Goal: Information Seeking & Learning: Learn about a topic

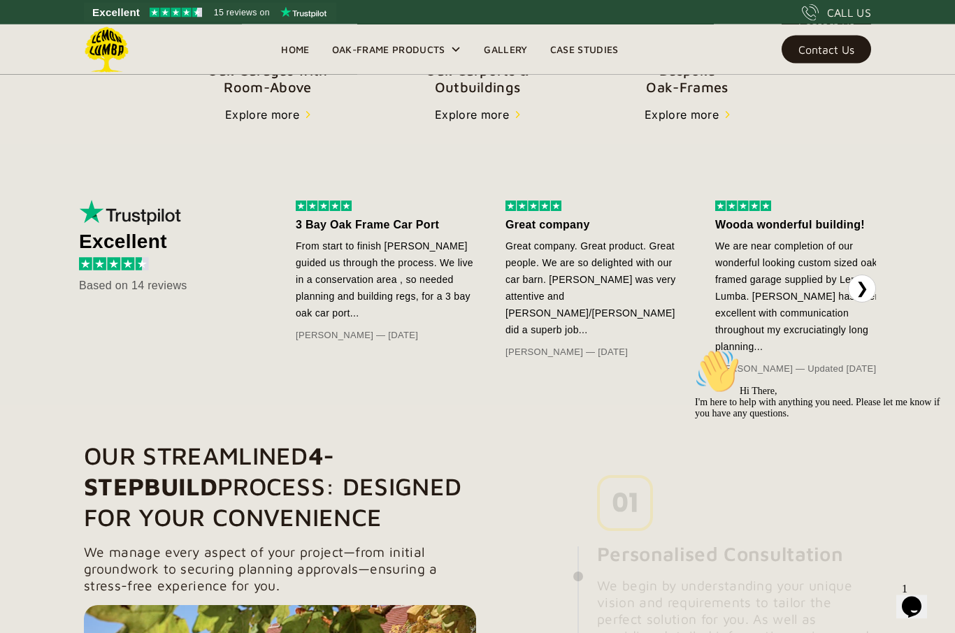
scroll to position [668, 0]
click at [875, 285] on button "❯" at bounding box center [862, 289] width 28 height 28
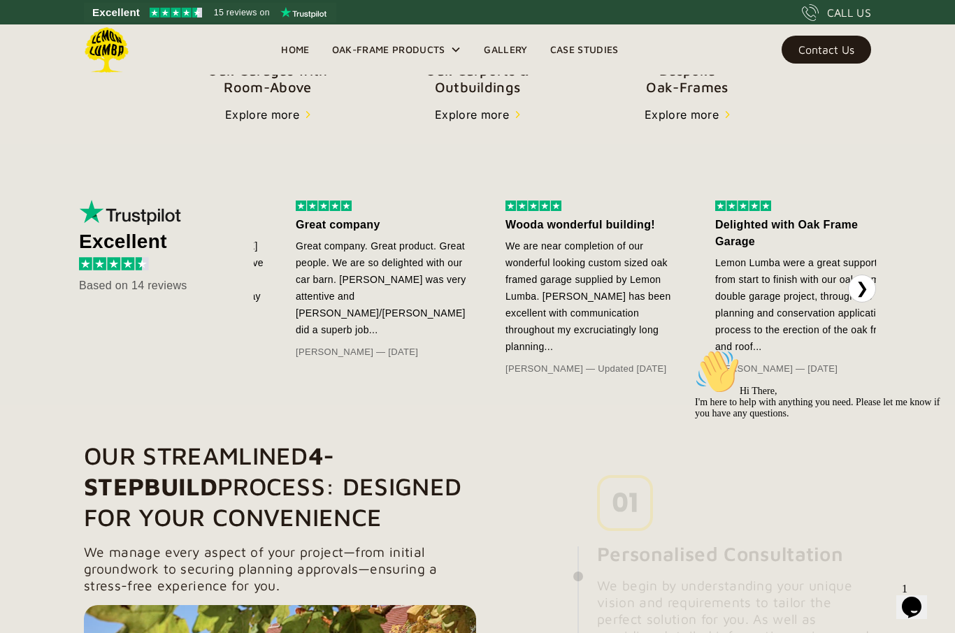
click at [875, 290] on button "❯" at bounding box center [862, 289] width 28 height 28
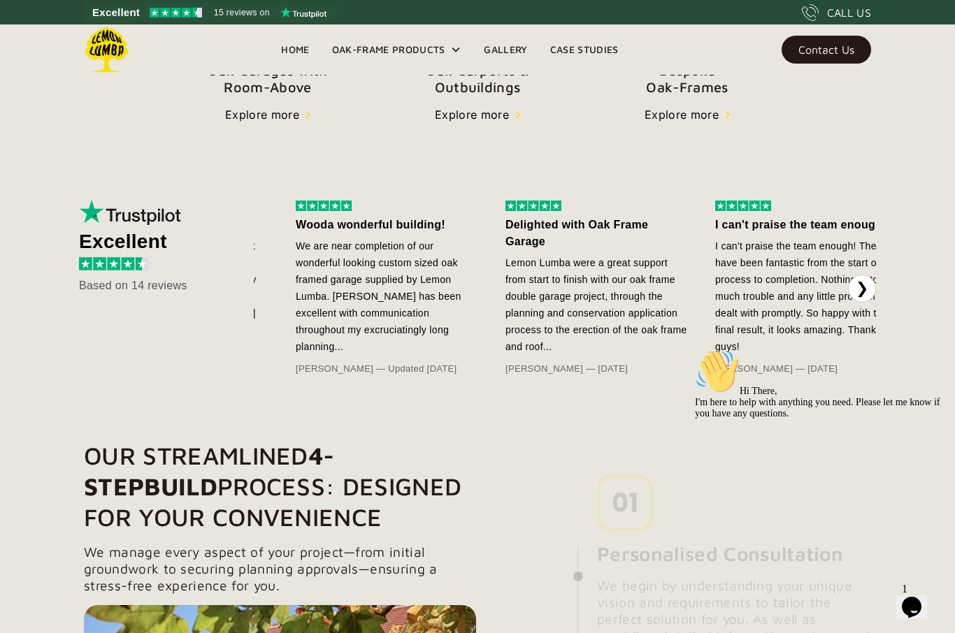
click at [870, 294] on button "❯" at bounding box center [862, 289] width 28 height 28
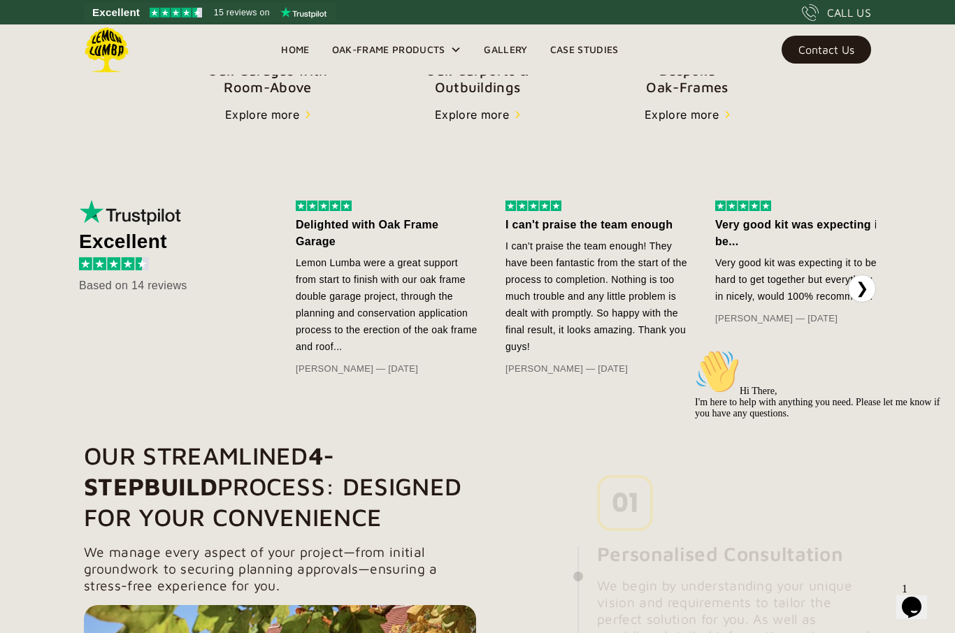
click at [875, 294] on button "❯" at bounding box center [862, 289] width 28 height 28
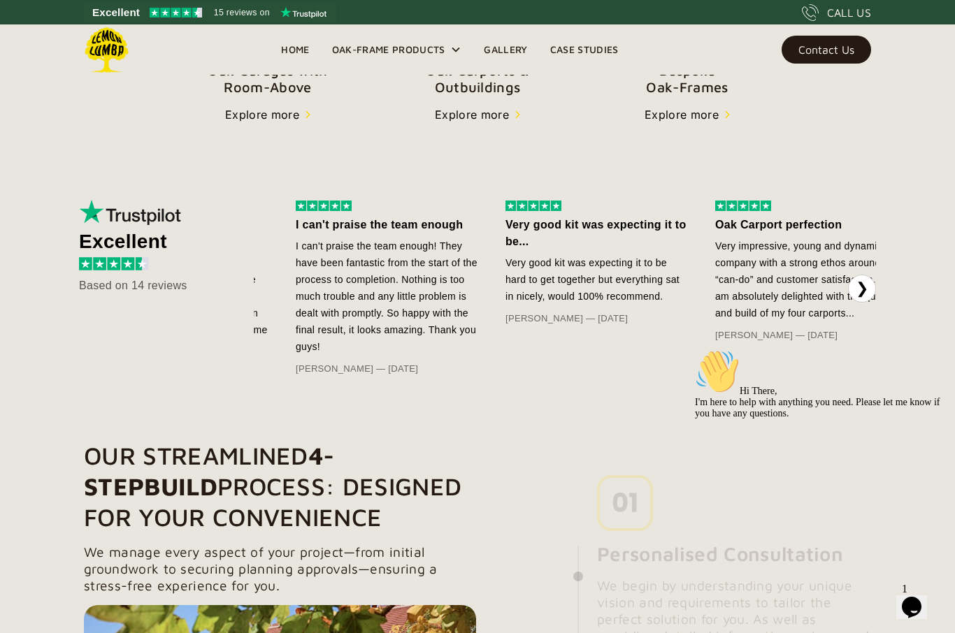
click at [865, 296] on button "❯" at bounding box center [862, 289] width 28 height 28
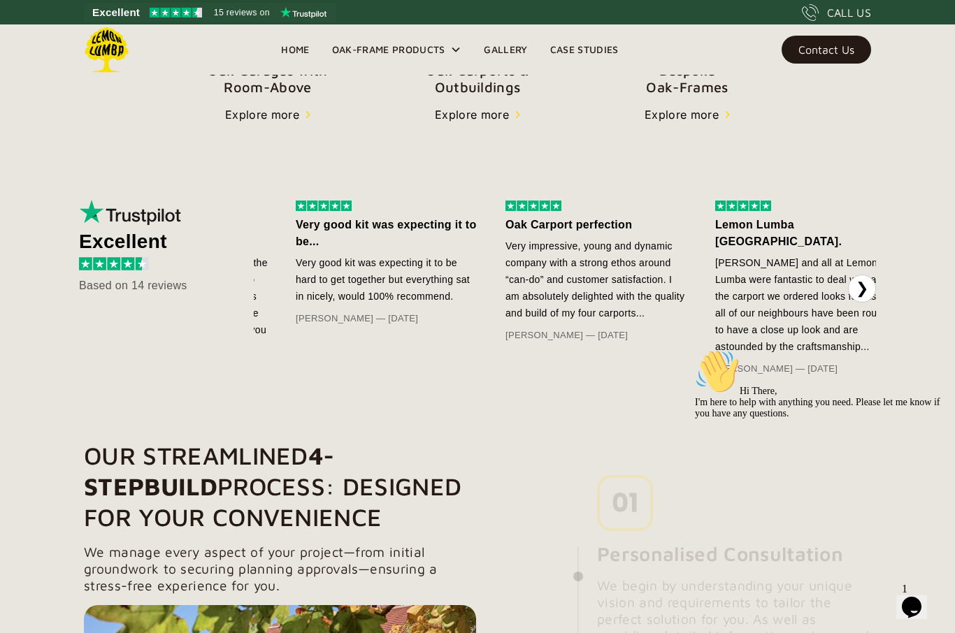
click at [873, 292] on button "❯" at bounding box center [862, 289] width 28 height 28
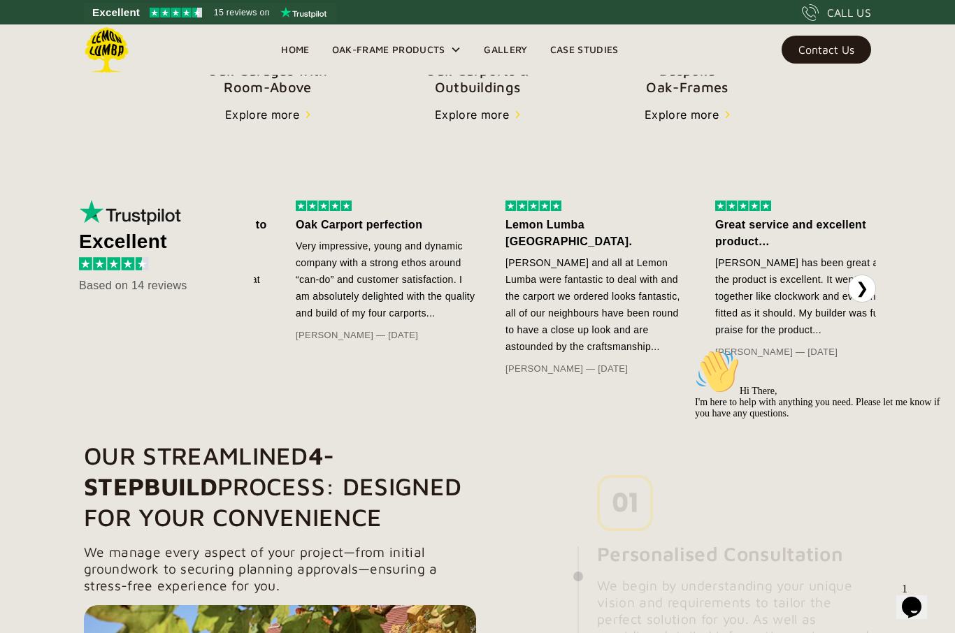
click at [875, 289] on button "❯" at bounding box center [862, 289] width 28 height 28
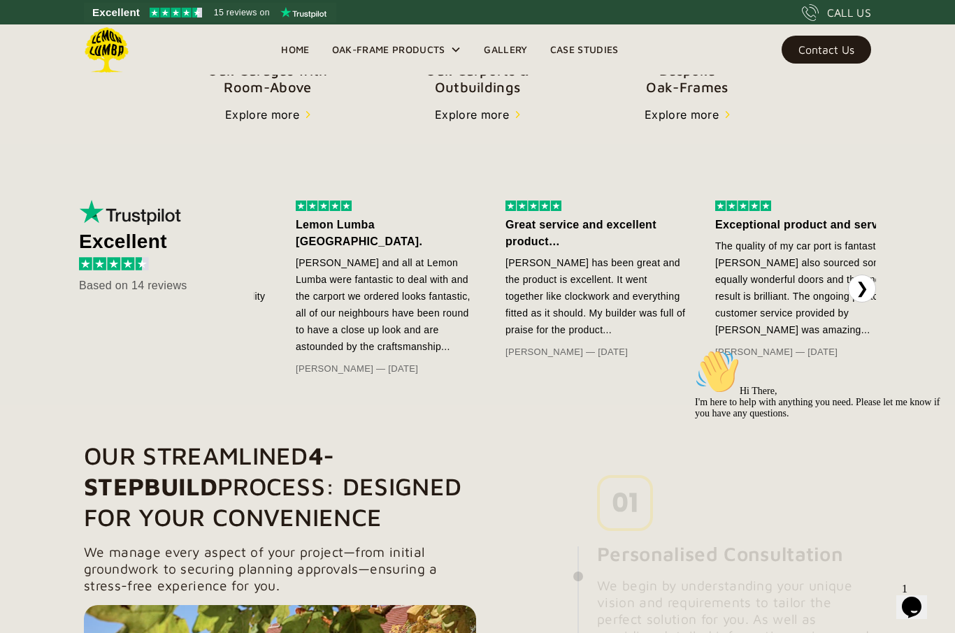
click at [875, 292] on button "❯" at bounding box center [862, 289] width 28 height 28
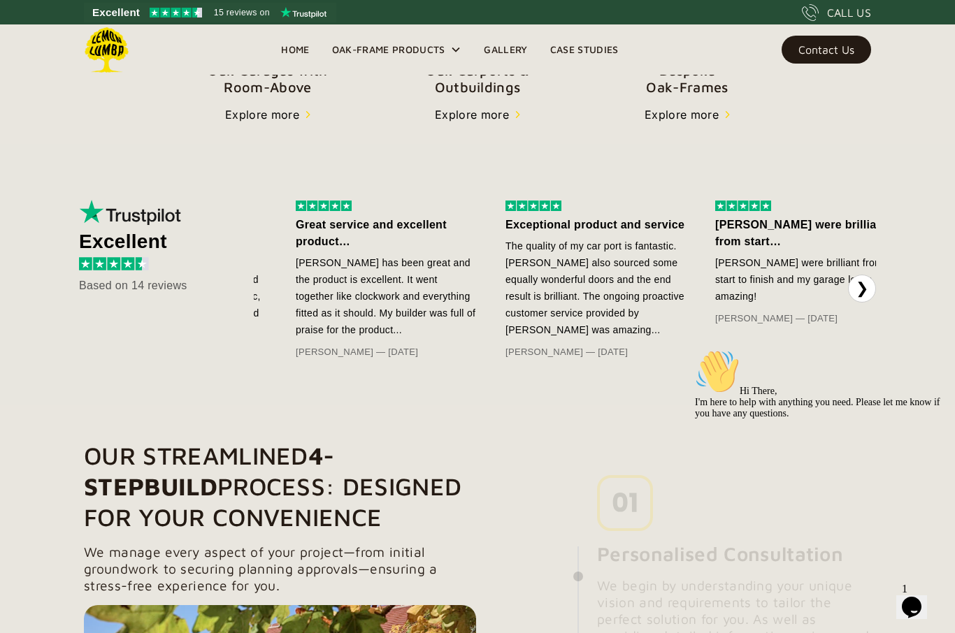
click at [873, 287] on button "❯" at bounding box center [862, 289] width 28 height 28
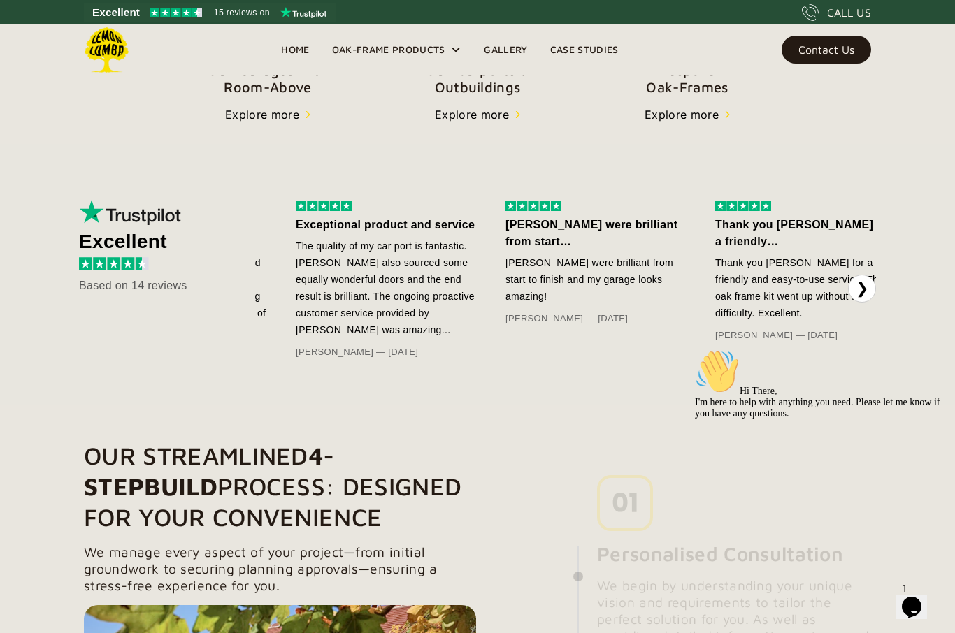
click at [875, 289] on button "❯" at bounding box center [862, 289] width 28 height 28
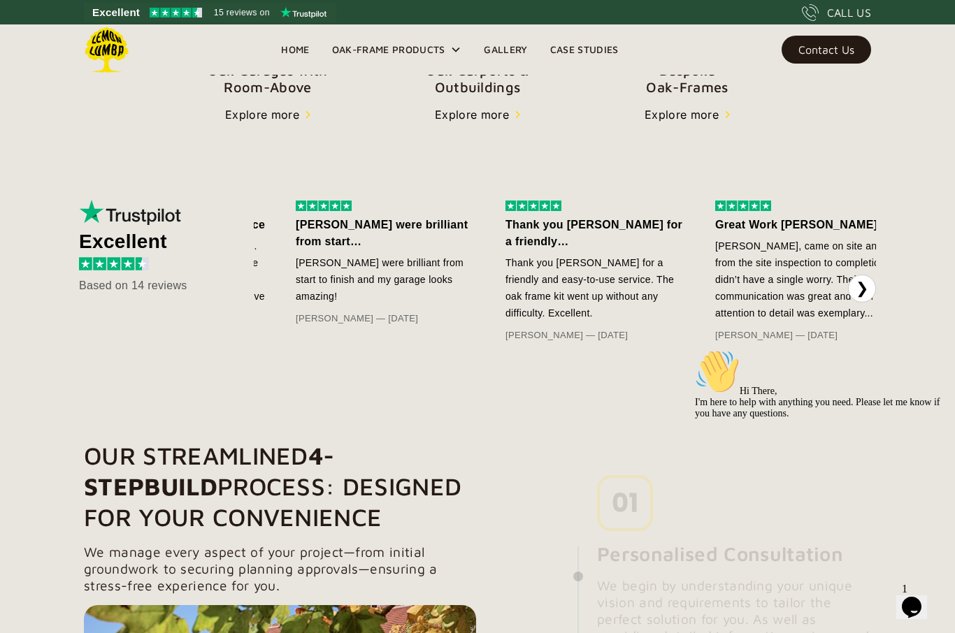
click at [873, 287] on button "❯" at bounding box center [862, 289] width 28 height 28
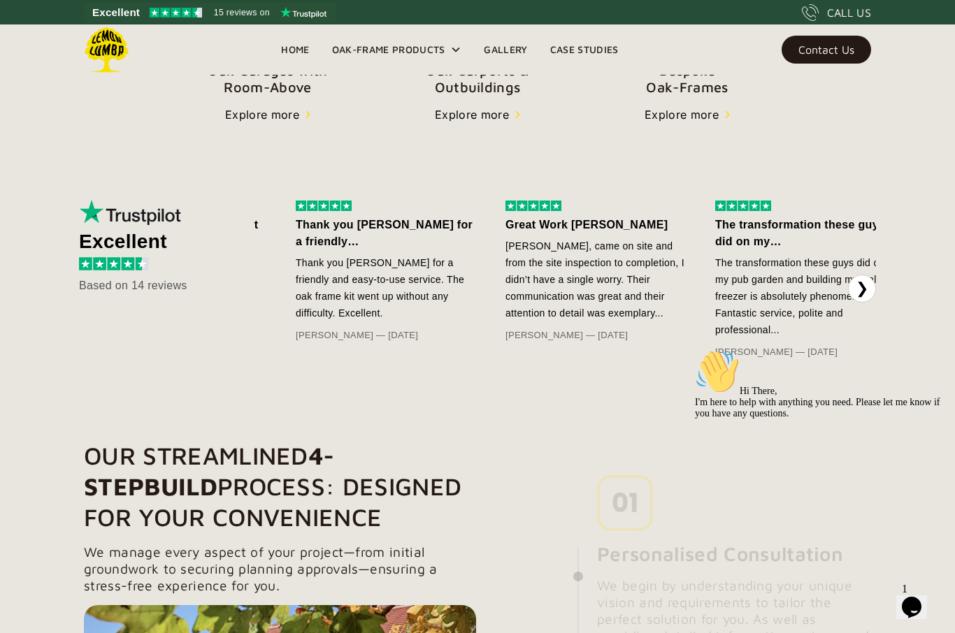
click at [873, 292] on button "❯" at bounding box center [862, 289] width 28 height 28
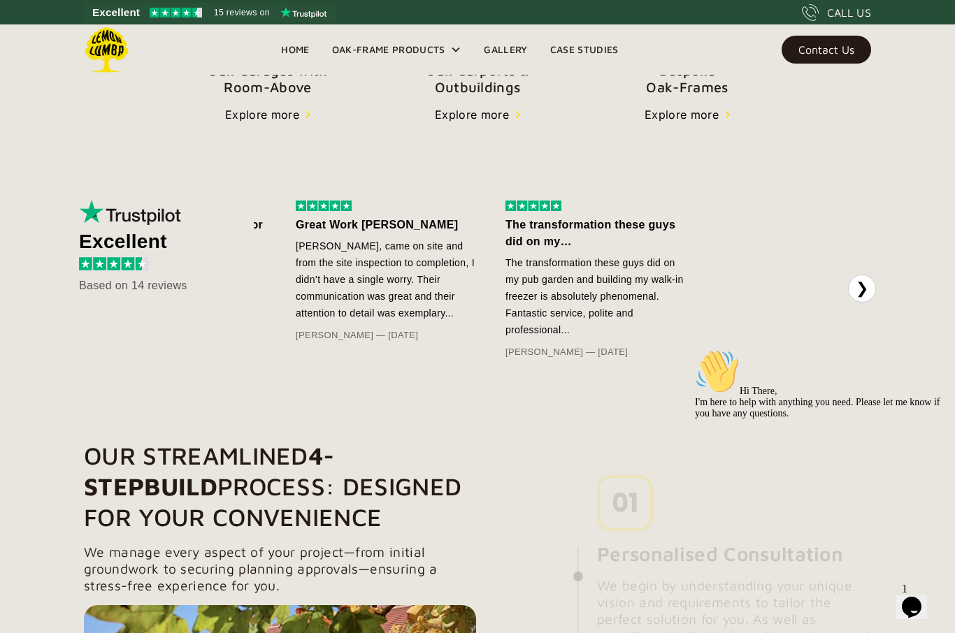
click at [875, 287] on button "❯" at bounding box center [862, 289] width 28 height 28
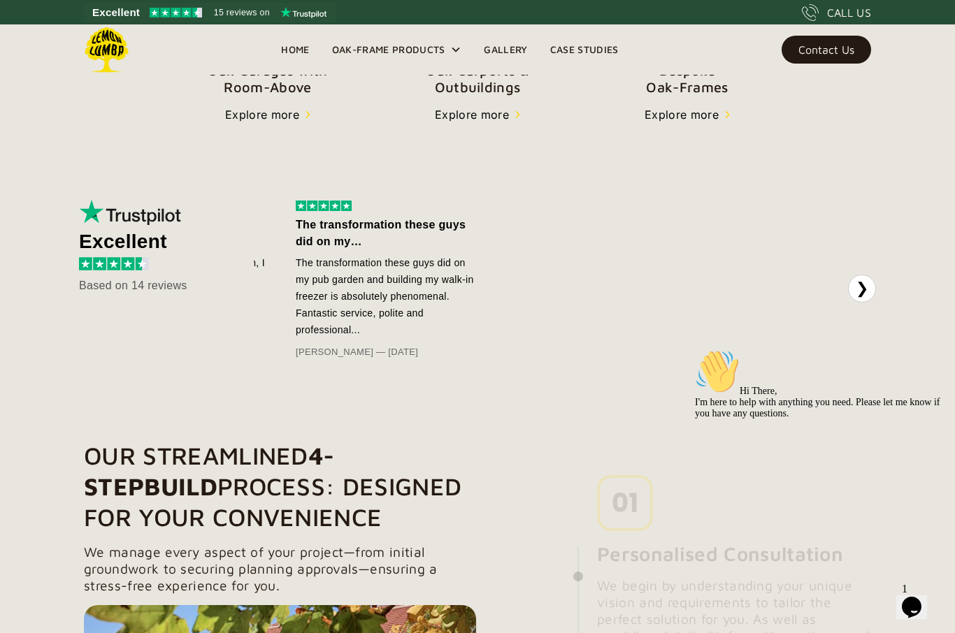
click at [875, 286] on button "❯" at bounding box center [862, 289] width 28 height 28
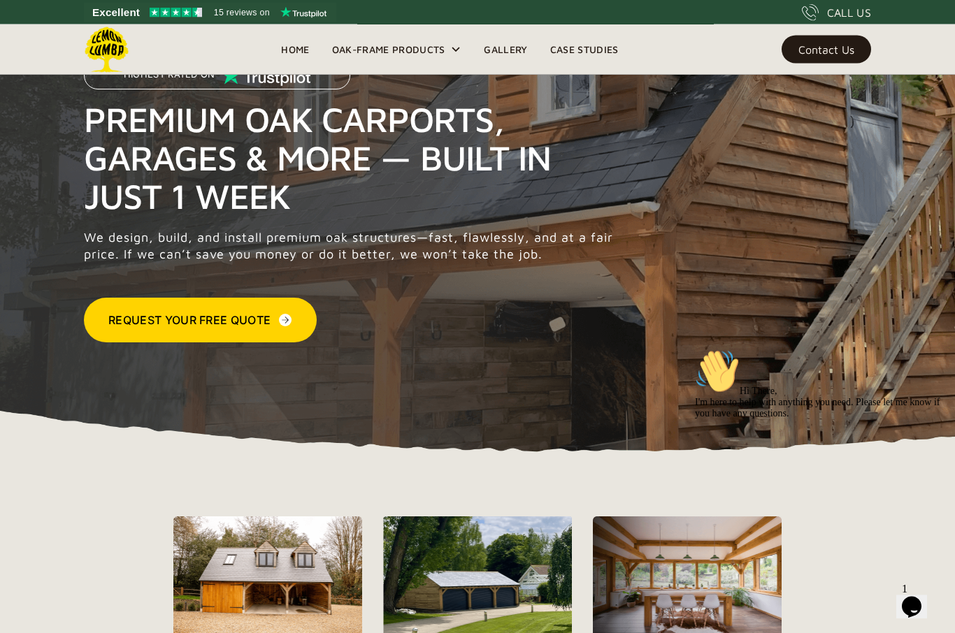
scroll to position [0, 0]
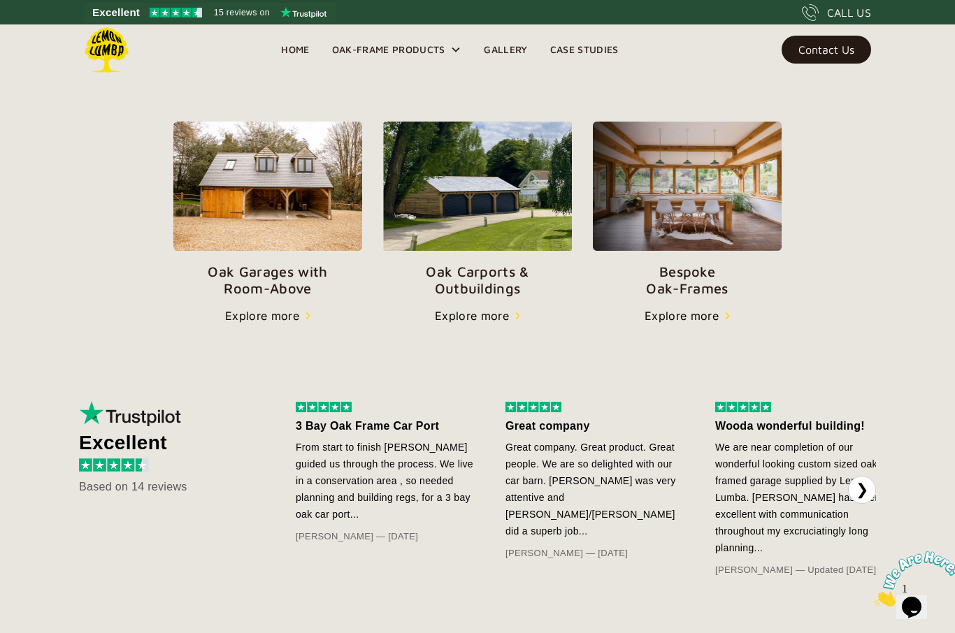
scroll to position [466, 0]
click at [494, 217] on img at bounding box center [477, 186] width 189 height 129
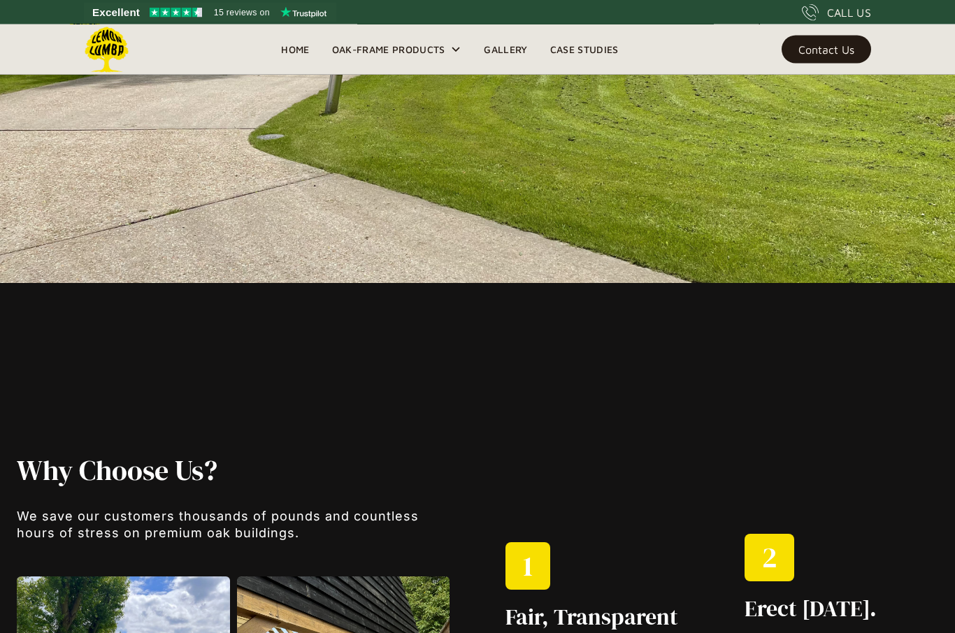
scroll to position [1276, 0]
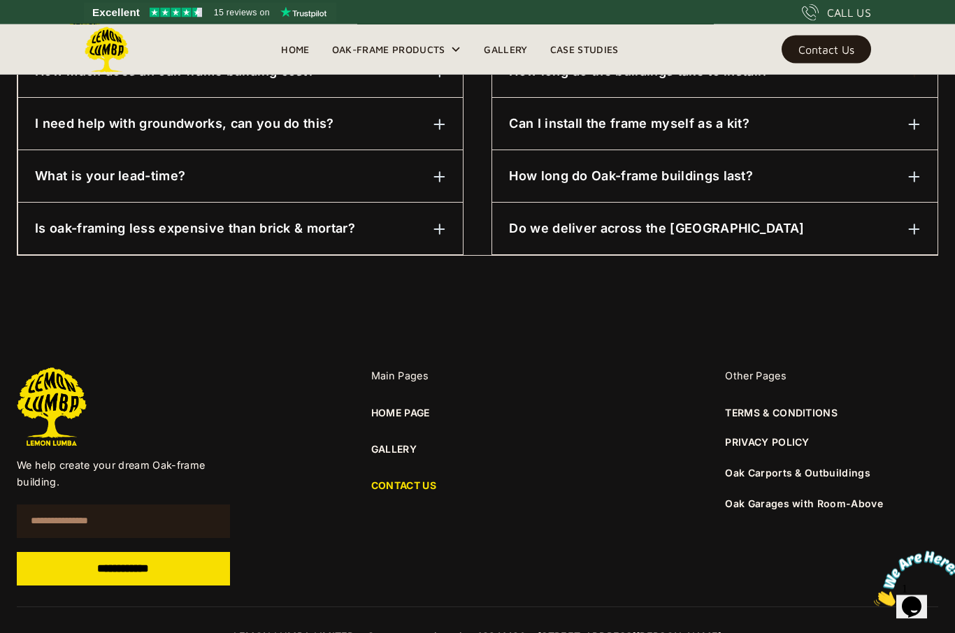
scroll to position [855, 0]
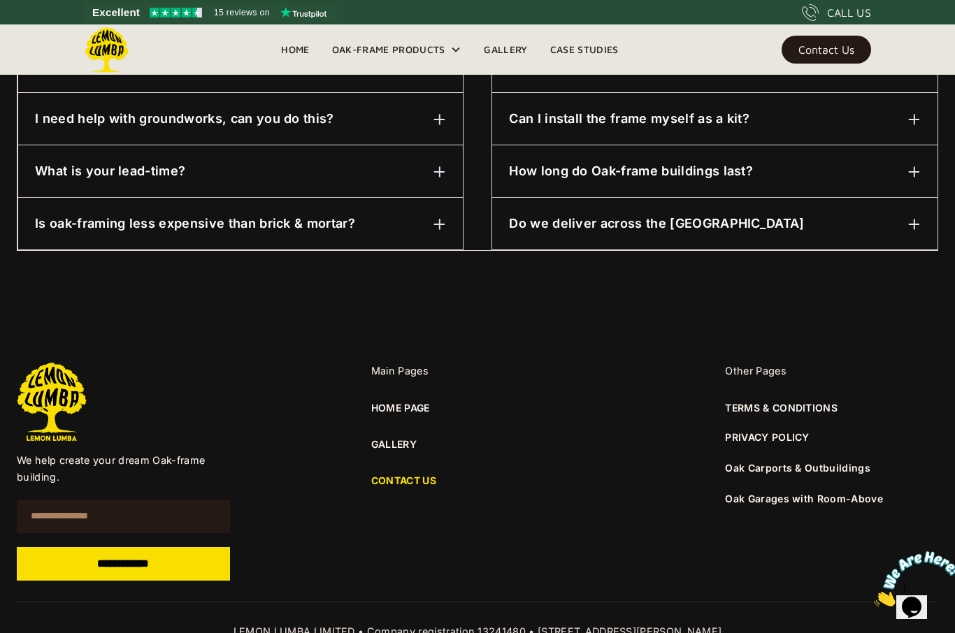
click at [787, 439] on link "PRIVACY POLICY" at bounding box center [767, 437] width 84 height 15
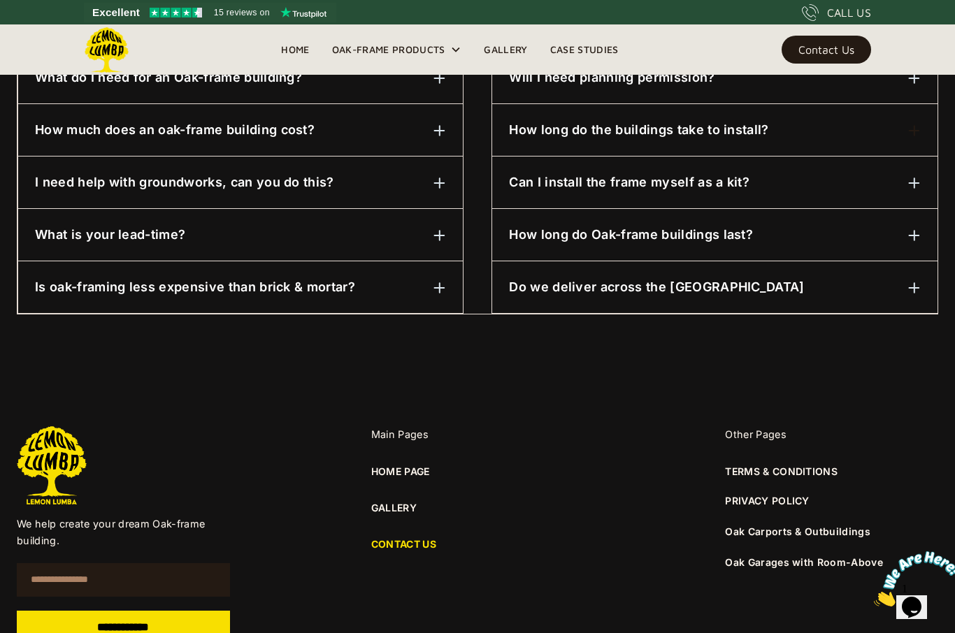
scroll to position [790, 0]
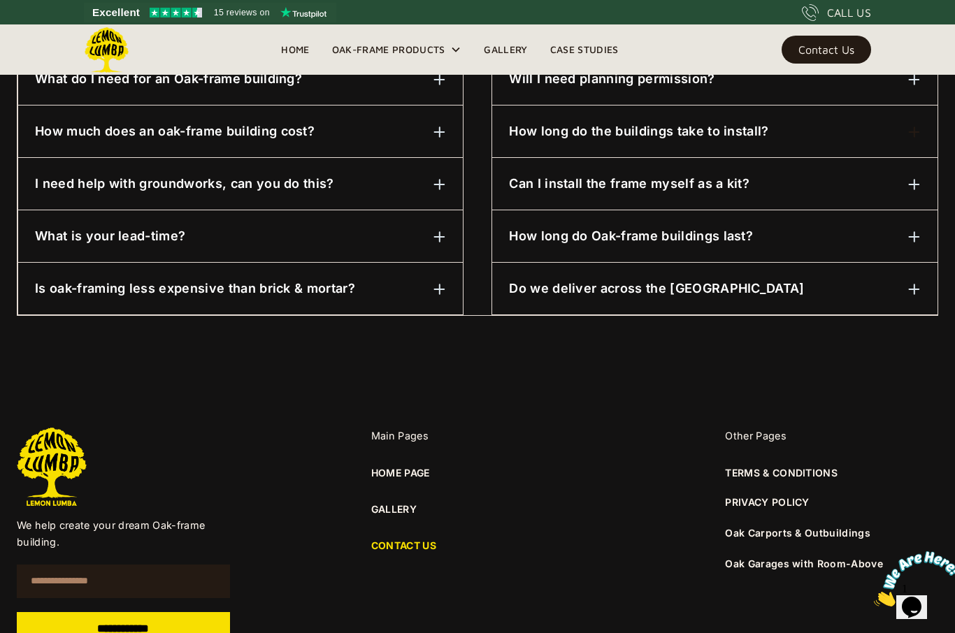
click at [445, 287] on img at bounding box center [439, 289] width 13 height 13
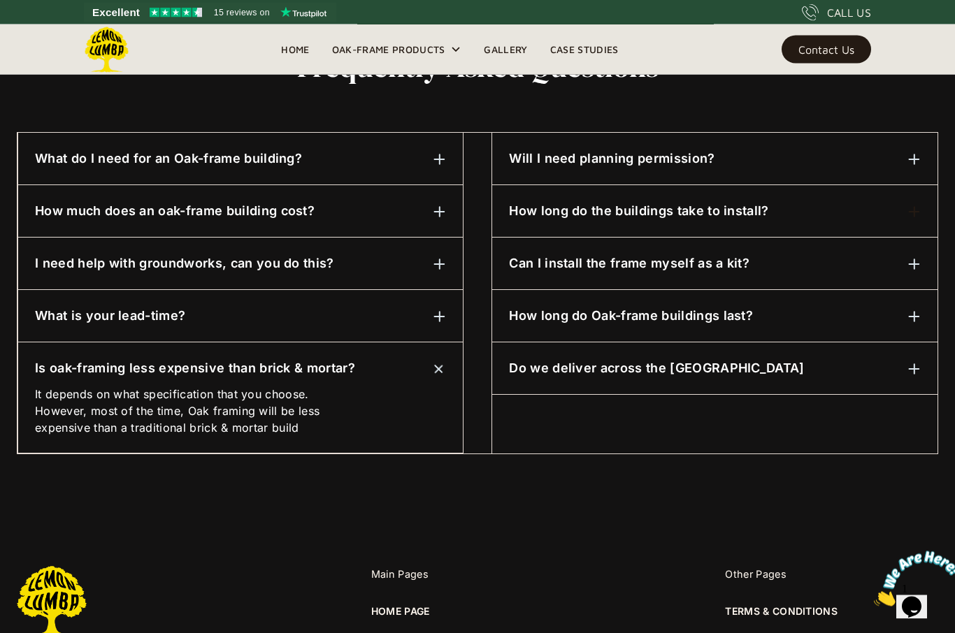
scroll to position [701, 0]
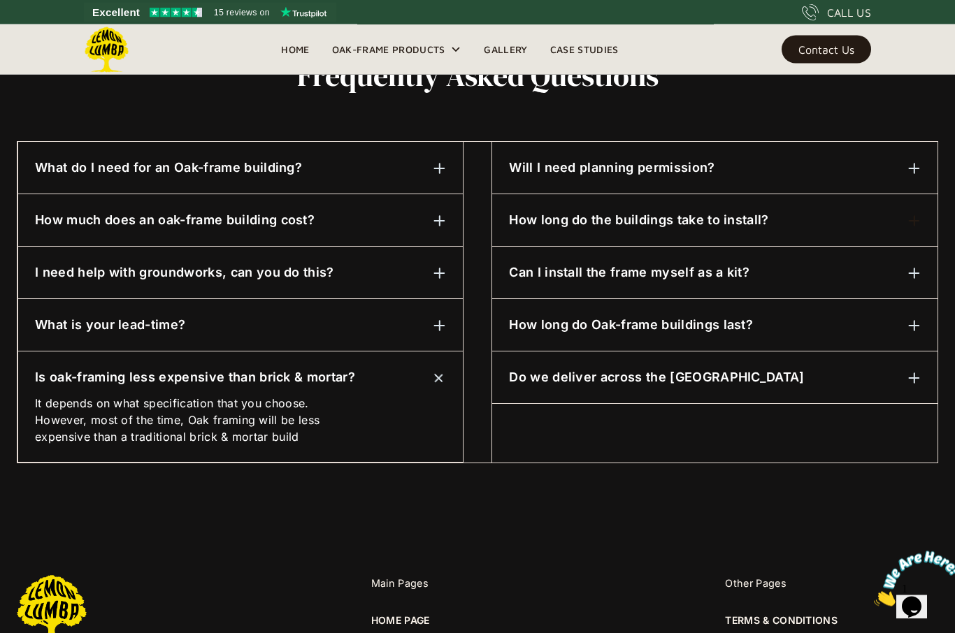
click at [570, 387] on div "Do we deliver across the UK Absolutely." at bounding box center [714, 378] width 445 height 52
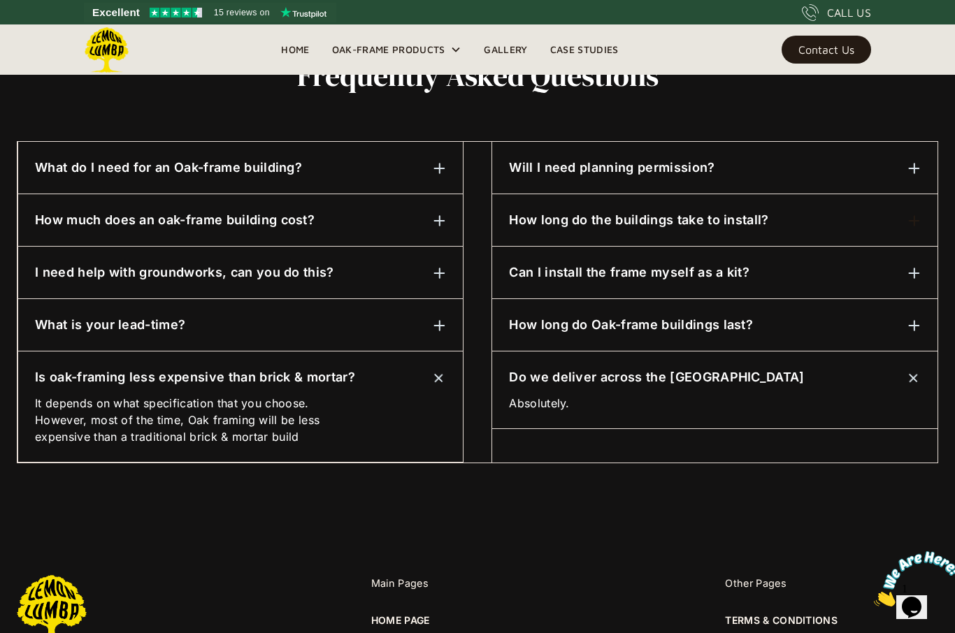
click at [259, 325] on div "What is your lead-time?" at bounding box center [240, 325] width 411 height 18
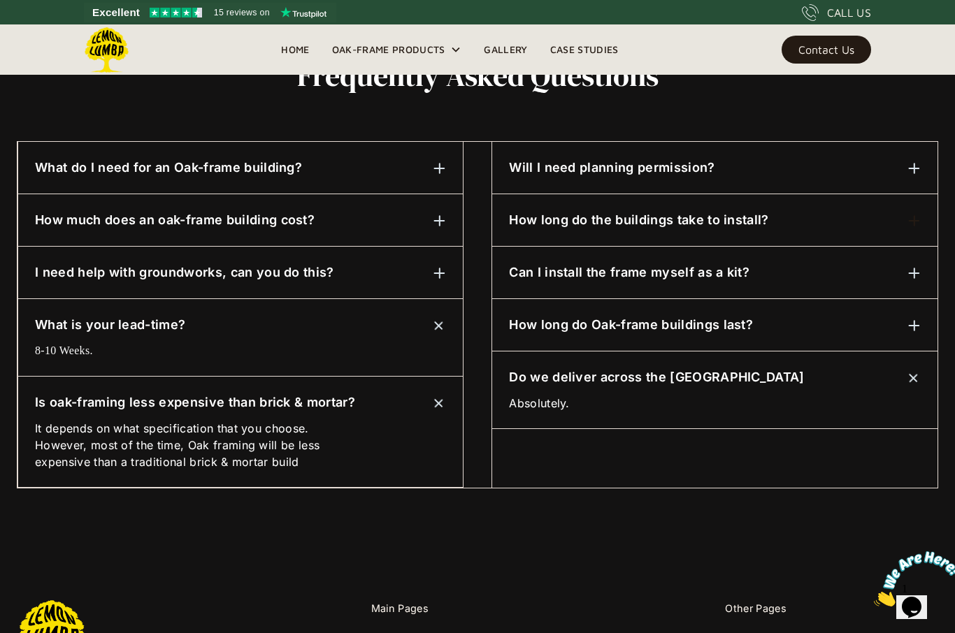
click at [331, 273] on div "I need help with groundworks, can you do this?" at bounding box center [240, 273] width 411 height 18
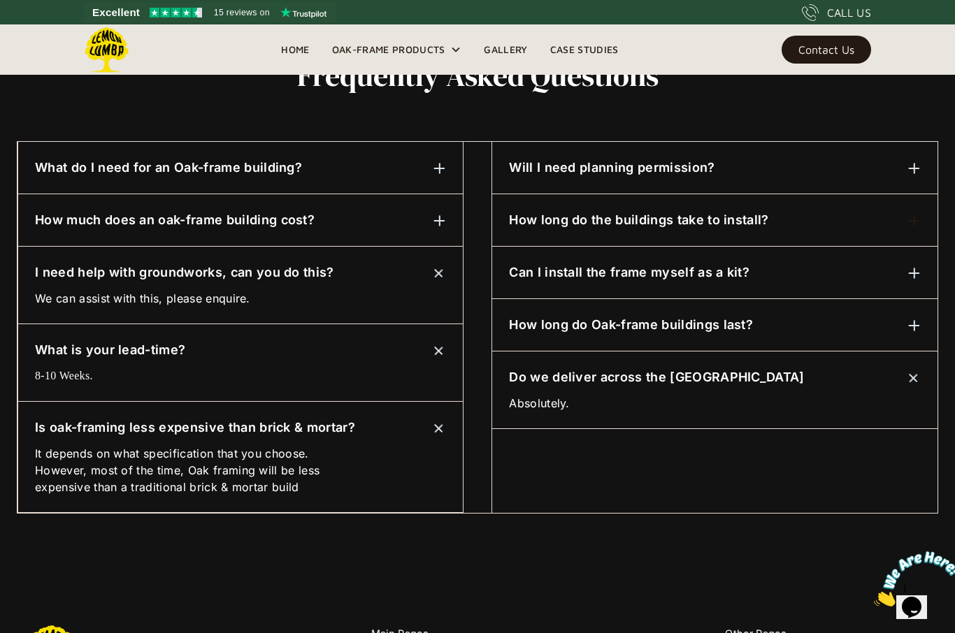
click at [368, 230] on div "How much does an oak-frame building cost? It depends on the size and specificat…" at bounding box center [240, 220] width 445 height 52
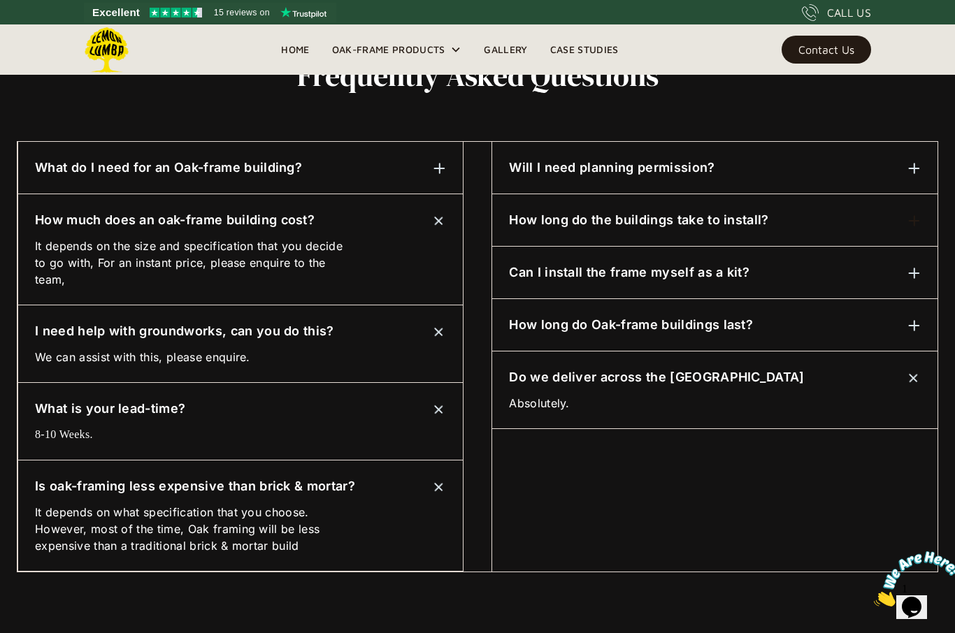
click at [897, 175] on div "Will I need planning permission?" at bounding box center [715, 168] width 412 height 18
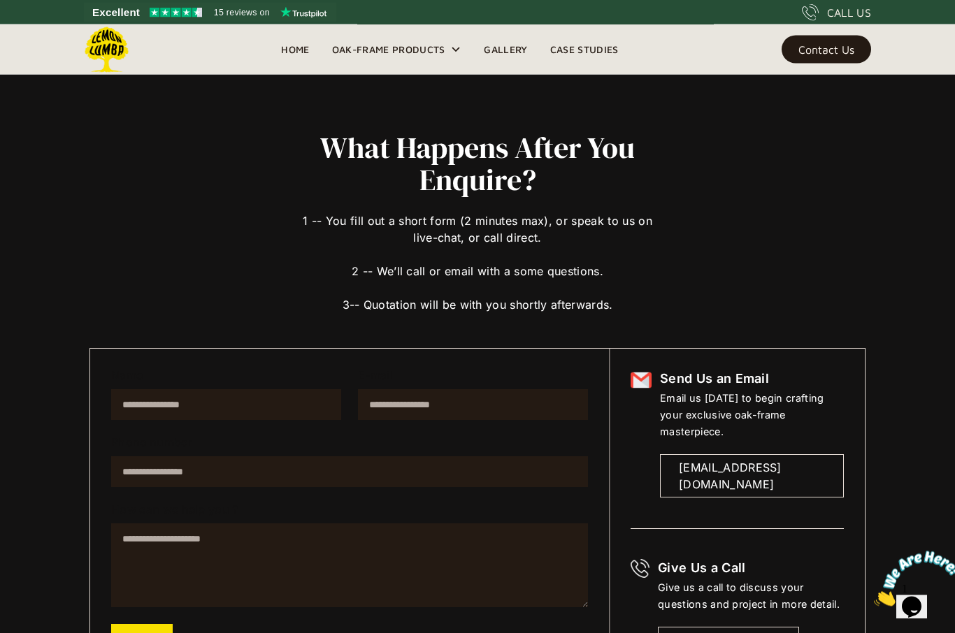
scroll to position [0, 0]
